Goal: Browse casually

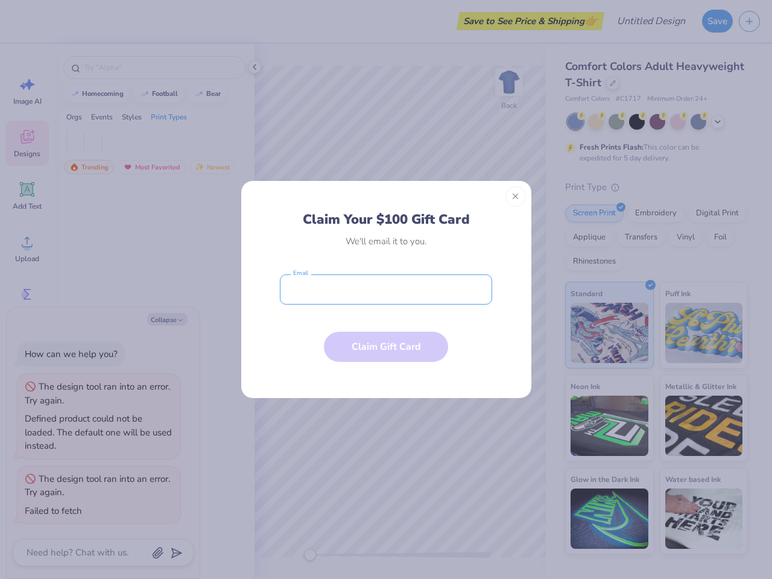
type textarea "x"
click at [386, 289] on input "email" at bounding box center [386, 289] width 212 height 30
click at [516, 197] on button "Close" at bounding box center [515, 196] width 21 height 21
